Goal: Browse casually

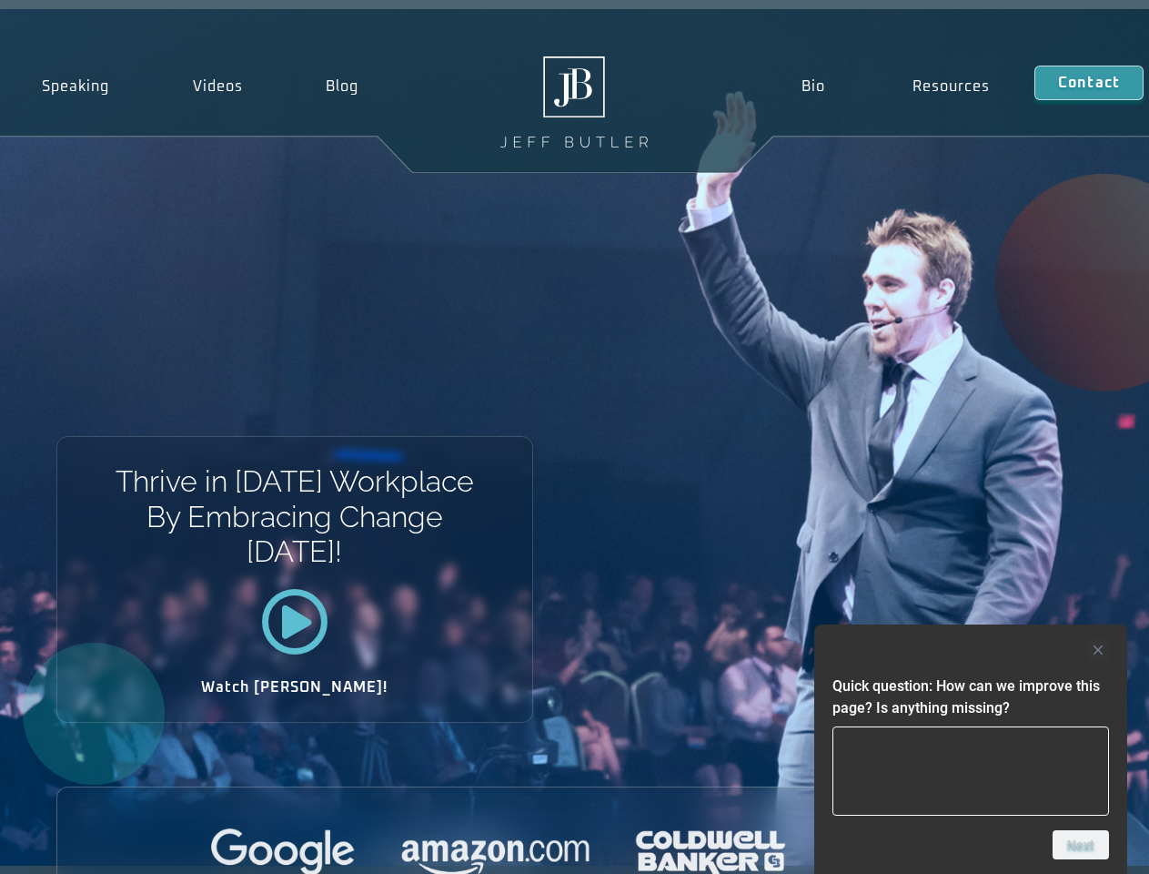
click at [574, 437] on div "Thrive in [DATE] Workplace By Embracing Change [DATE]! Watch [PERSON_NAME]!" at bounding box center [574, 437] width 1149 height 856
click at [971, 650] on div at bounding box center [971, 650] width 277 height 22
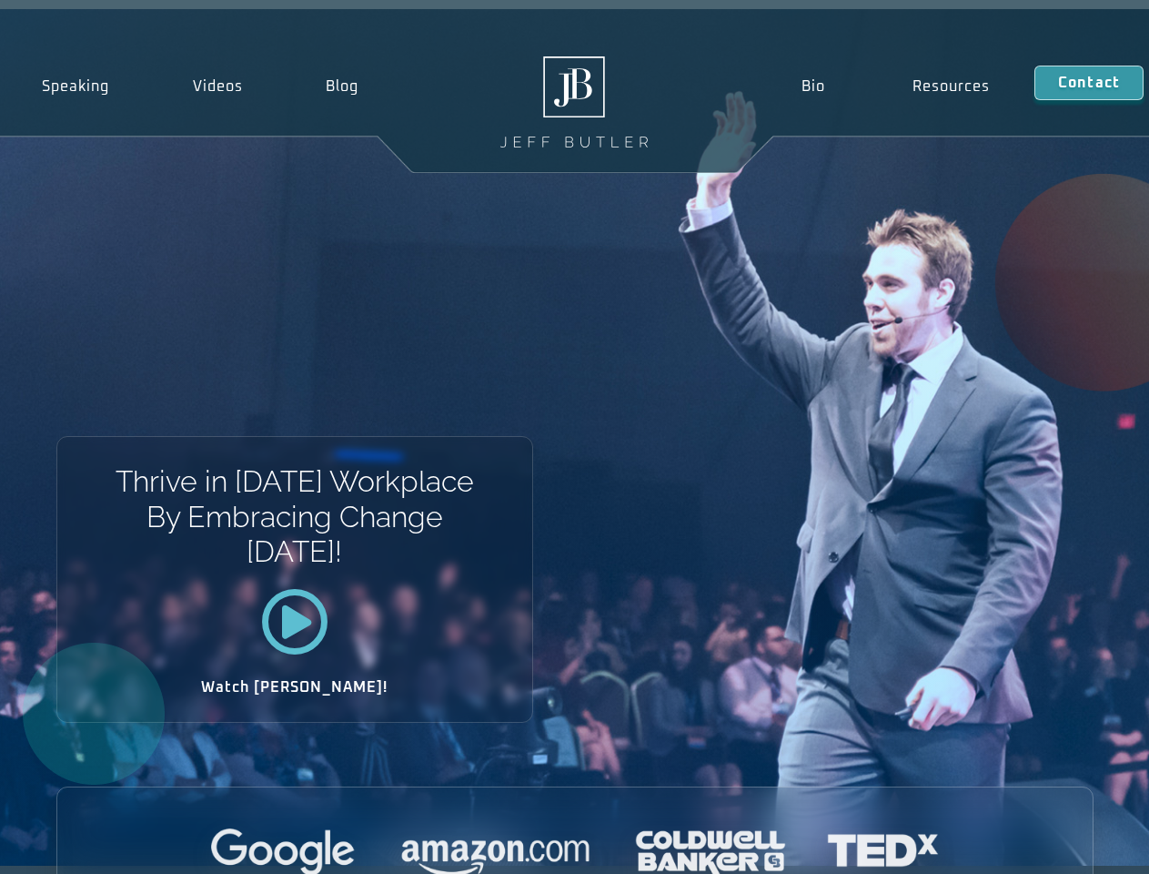
click at [1081, 845] on div at bounding box center [575, 853] width 1036 height 50
